Goal: Transaction & Acquisition: Purchase product/service

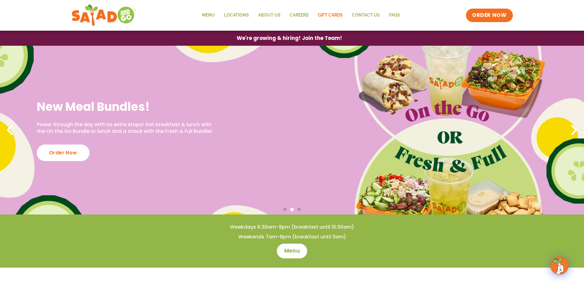
click at [331, 14] on link "GIFT CARDS" at bounding box center [331, 15] width 34 height 14
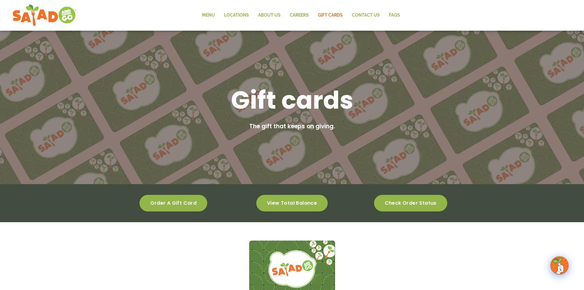
click at [182, 205] on span "Order a gift card" at bounding box center [173, 203] width 46 height 4
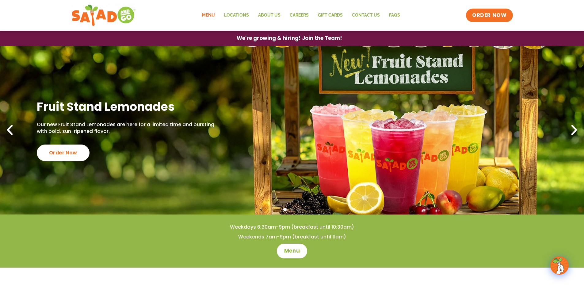
click at [210, 14] on link "Menu" at bounding box center [209, 15] width 22 height 14
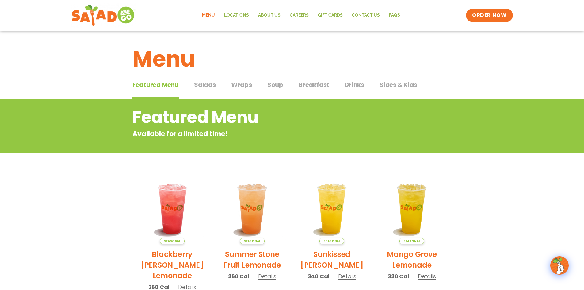
click at [216, 87] on div "Featured Menu Featured Menu Salads Salads Wraps Wraps Soup Soup Breakfast Break…" at bounding box center [293, 88] width 320 height 21
click at [213, 83] on span "Salads" at bounding box center [205, 84] width 22 height 9
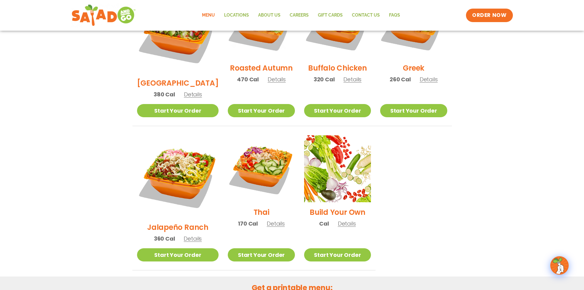
scroll to position [368, 0]
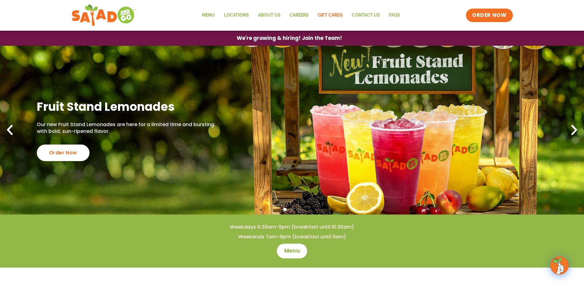
click at [327, 15] on link "GIFT CARDS" at bounding box center [331, 15] width 34 height 14
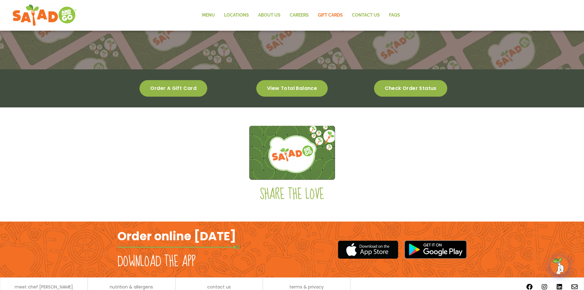
scroll to position [123, 0]
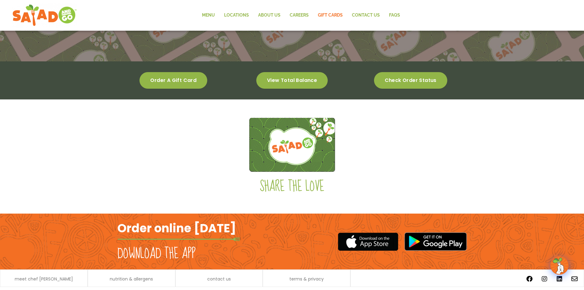
click at [173, 78] on span "Order a gift card" at bounding box center [173, 80] width 46 height 4
